Goal: Communication & Community: Answer question/provide support

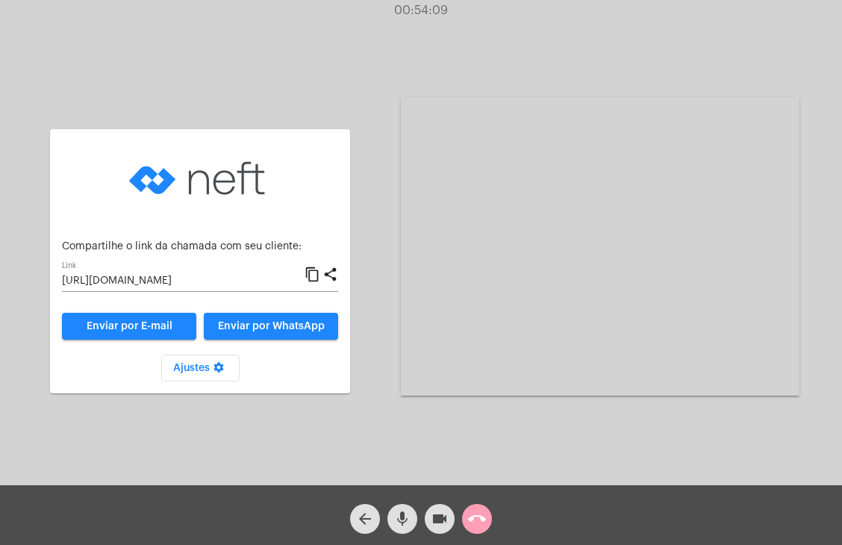
click at [484, 526] on mat-icon "call_end" at bounding box center [477, 519] width 18 height 18
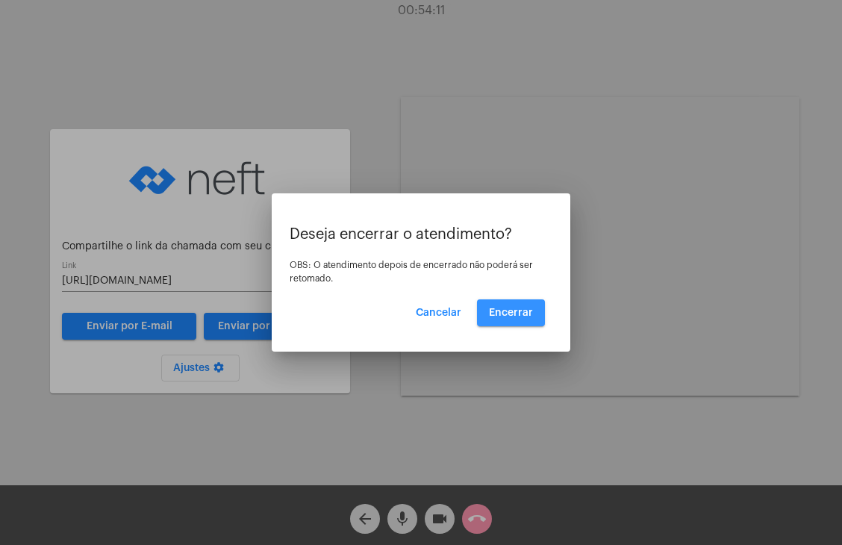
click at [531, 325] on button "Encerrar" at bounding box center [511, 312] width 68 height 27
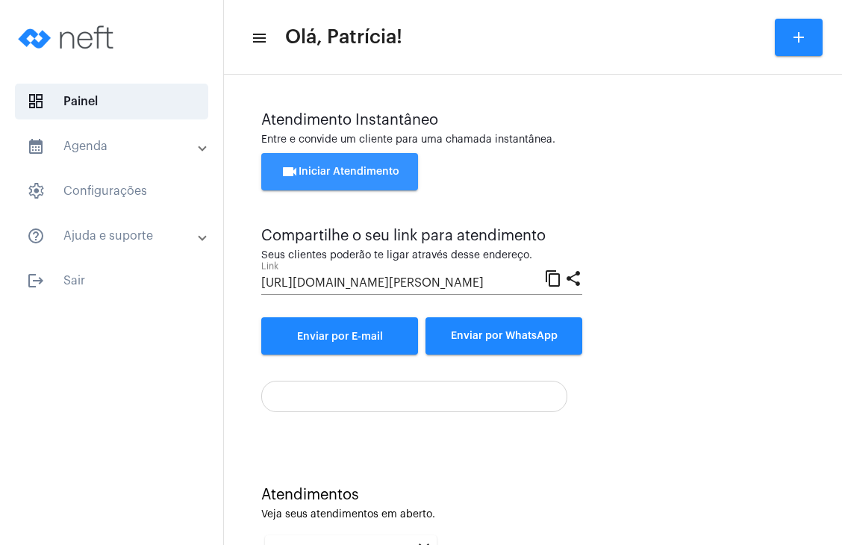
click at [372, 165] on button "videocam Iniciar Atendimento" at bounding box center [339, 171] width 157 height 37
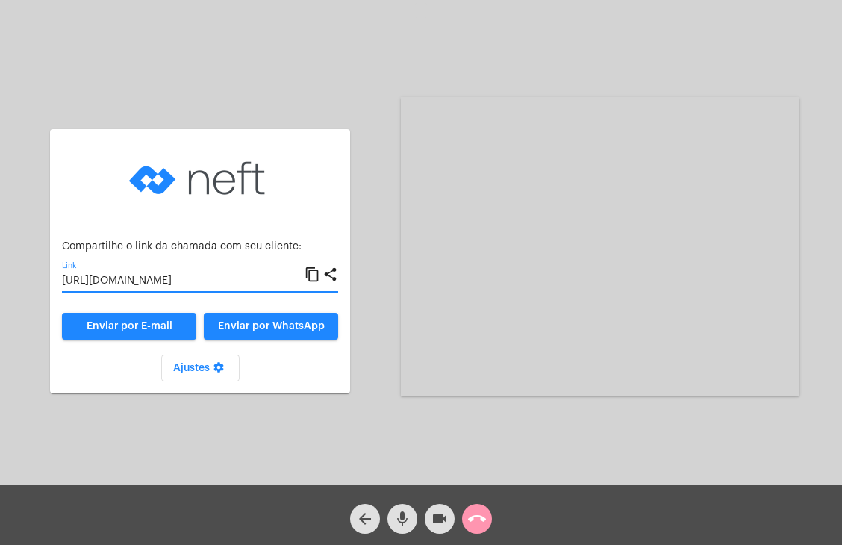
click at [284, 278] on input "[URL][DOMAIN_NAME]" at bounding box center [183, 281] width 243 height 12
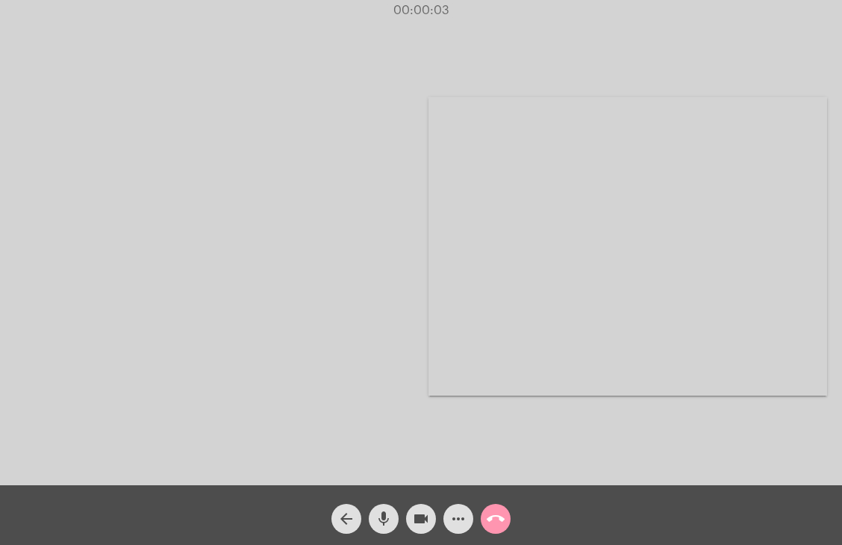
click at [326, 201] on div at bounding box center [214, 246] width 398 height 481
click at [740, 90] on video at bounding box center [769, 58] width 138 height 104
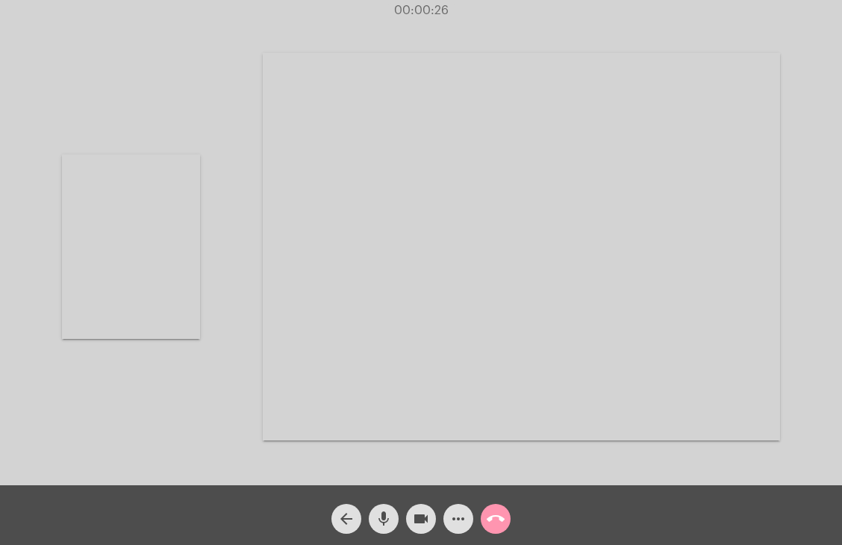
click at [740, 90] on video at bounding box center [521, 246] width 517 height 387
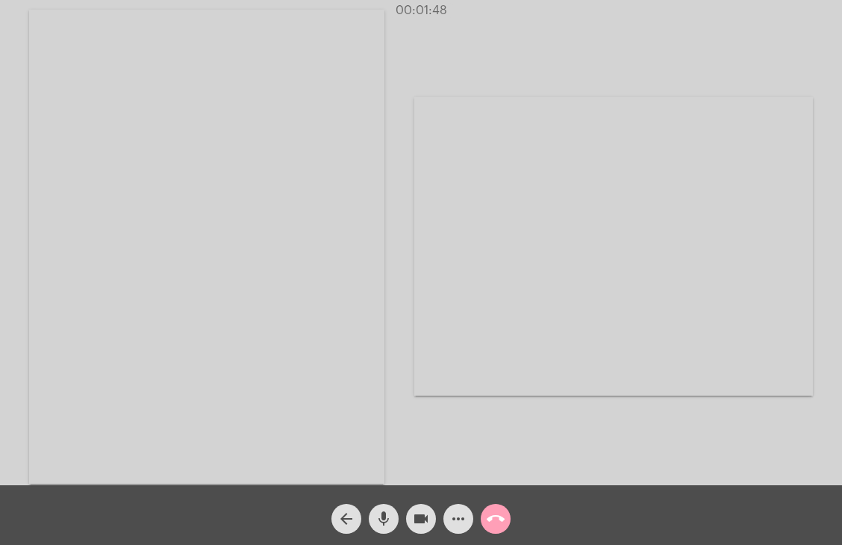
click at [492, 519] on mat-icon "call_end" at bounding box center [496, 519] width 18 height 18
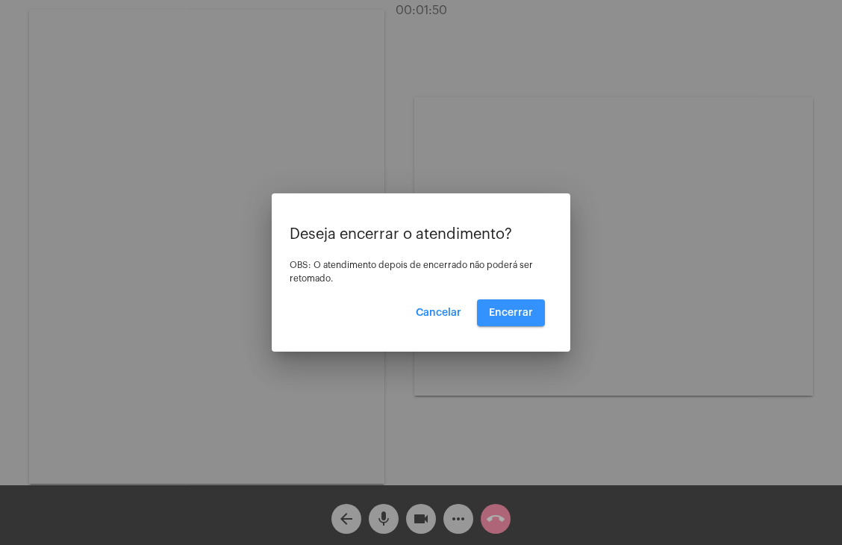
click at [525, 316] on span "Encerrar" at bounding box center [511, 312] width 44 height 10
